Goal: Register for event/course

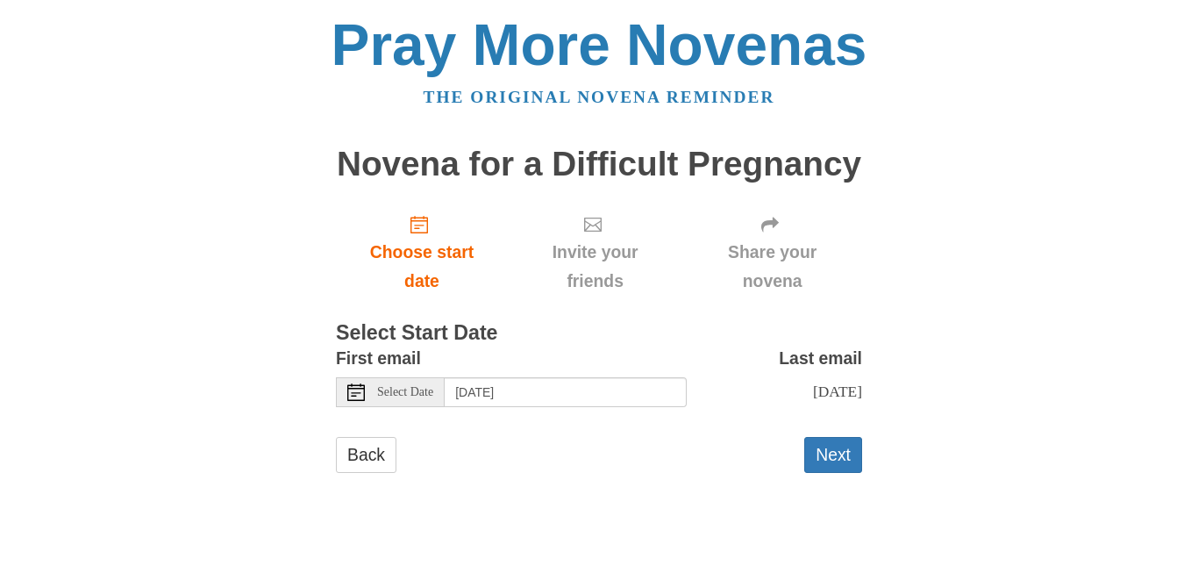
click at [412, 389] on span "Select Date" at bounding box center [405, 392] width 56 height 12
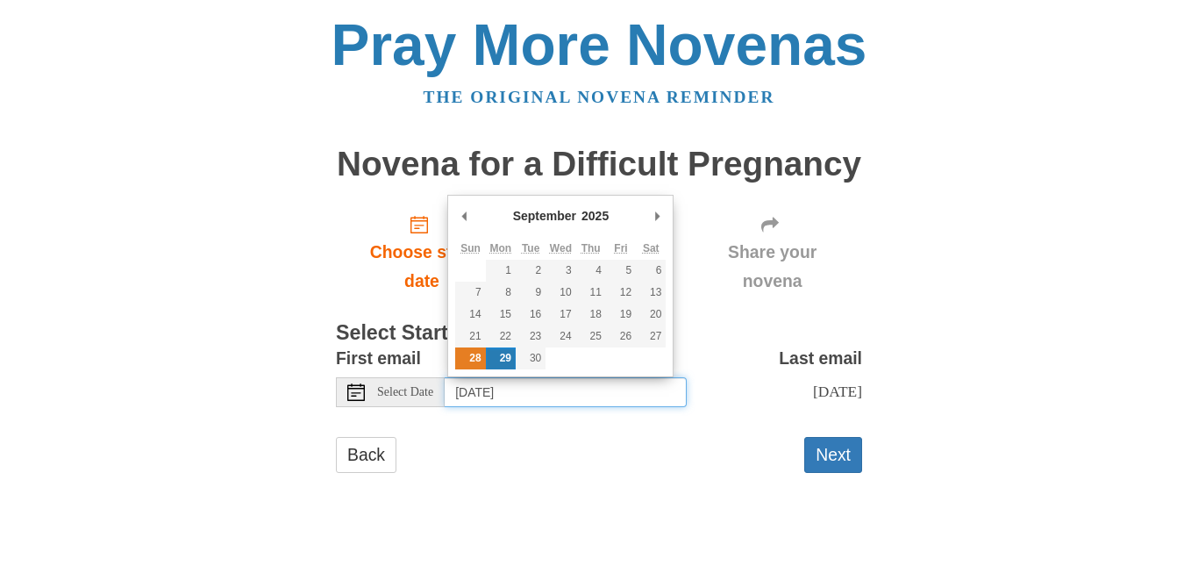
type input "[DATE]"
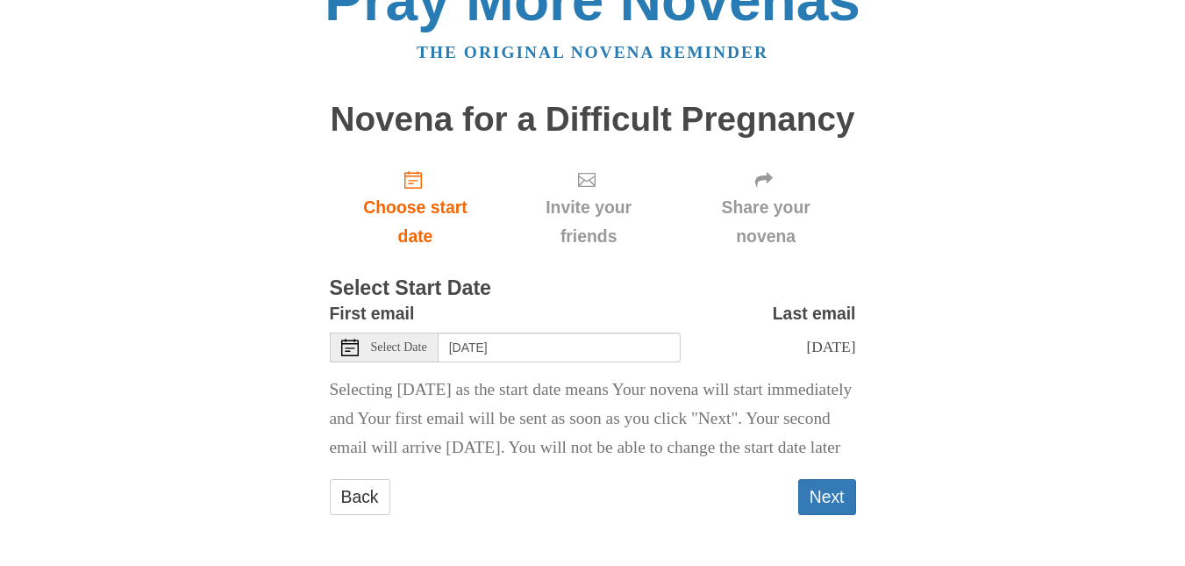
scroll to position [74, 0]
click at [837, 501] on button "Next" at bounding box center [827, 497] width 58 height 36
click at [808, 497] on button "Next" at bounding box center [827, 497] width 58 height 36
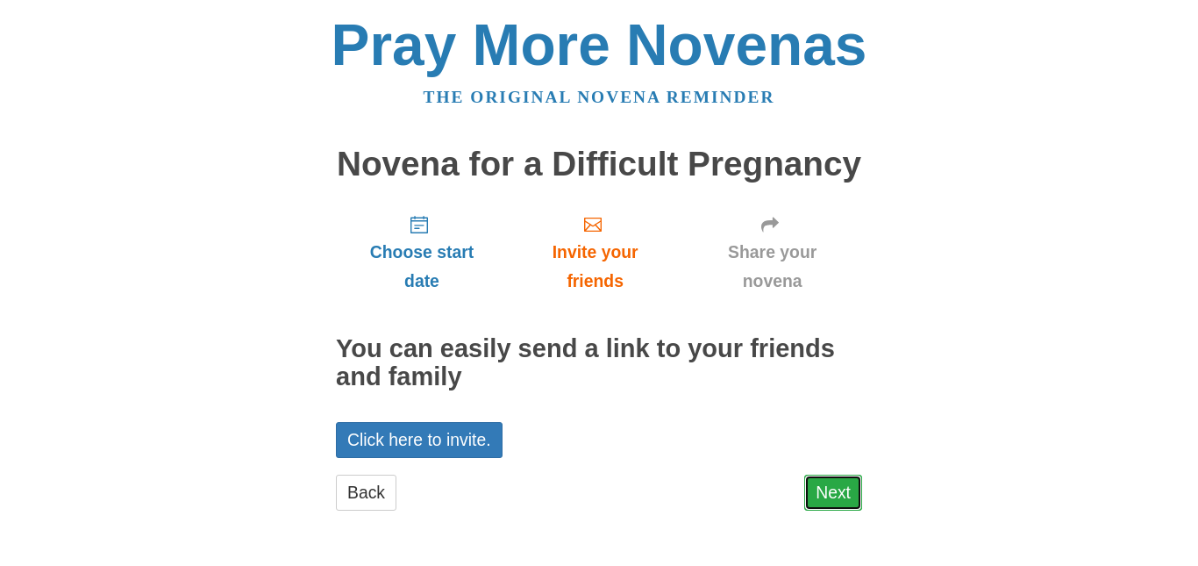
click at [815, 490] on link "Next" at bounding box center [833, 492] width 58 height 36
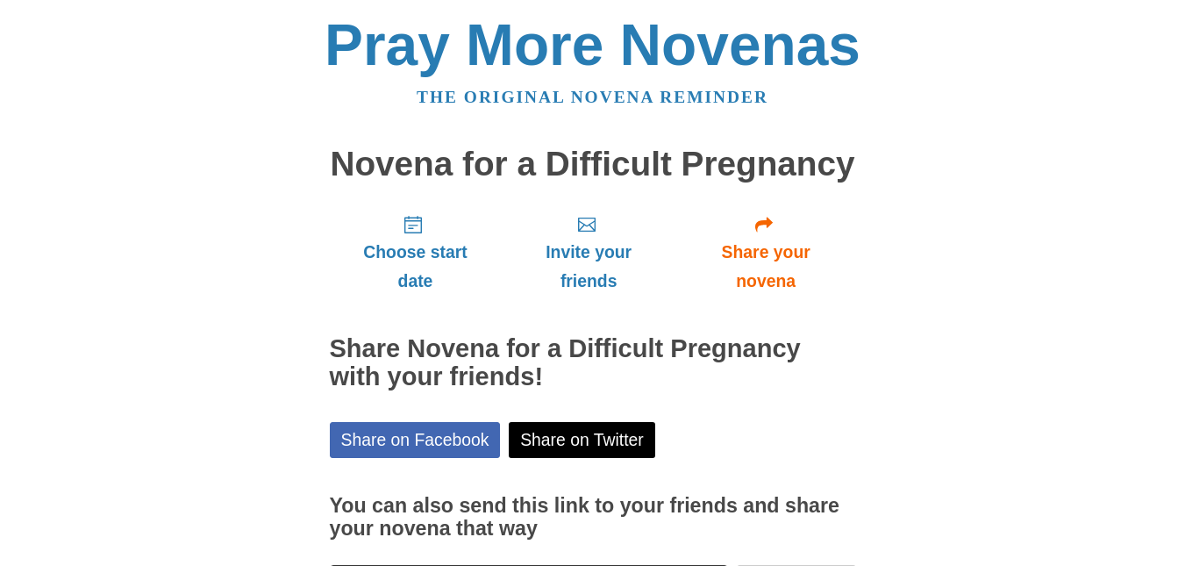
scroll to position [139, 0]
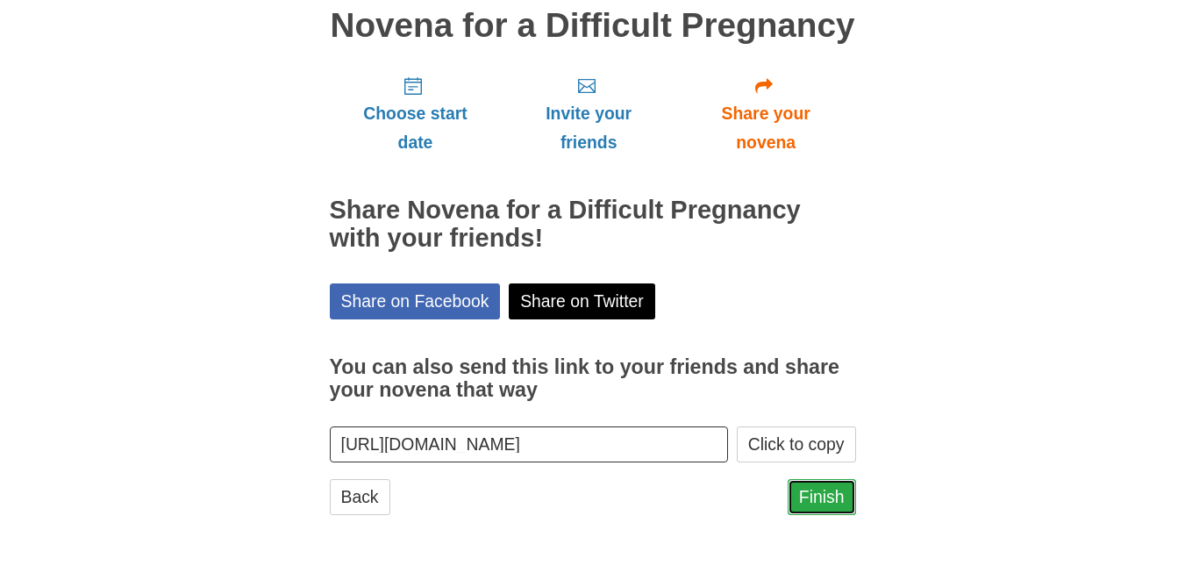
click at [822, 503] on link "Finish" at bounding box center [822, 497] width 68 height 36
